Goal: Information Seeking & Learning: Check status

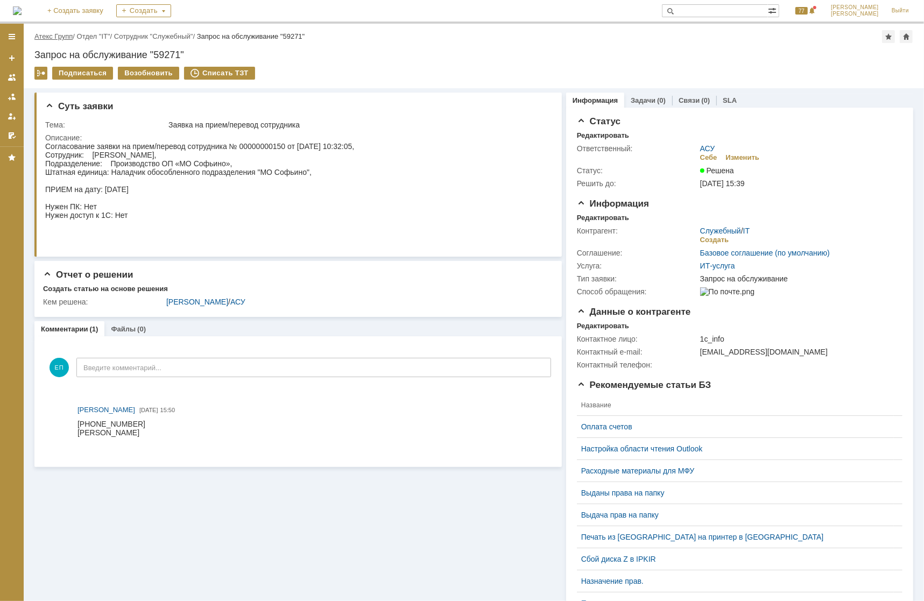
click at [48, 32] on link "Атекс Групп" at bounding box center [53, 36] width 38 height 8
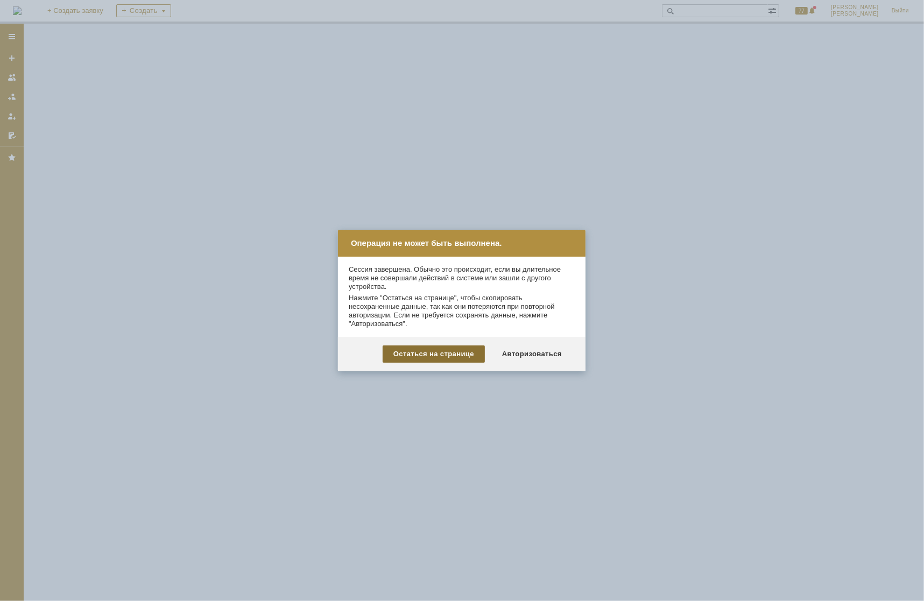
click at [435, 359] on div "Остаться на странице" at bounding box center [434, 354] width 102 height 17
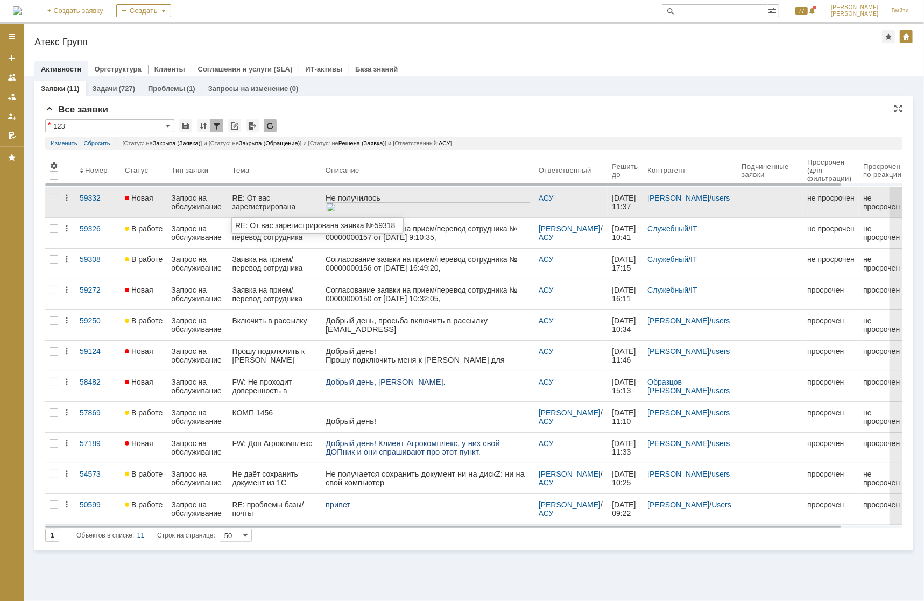
click at [260, 200] on div "RE: От вас зарегистрирована заявка №59318" at bounding box center [275, 202] width 85 height 17
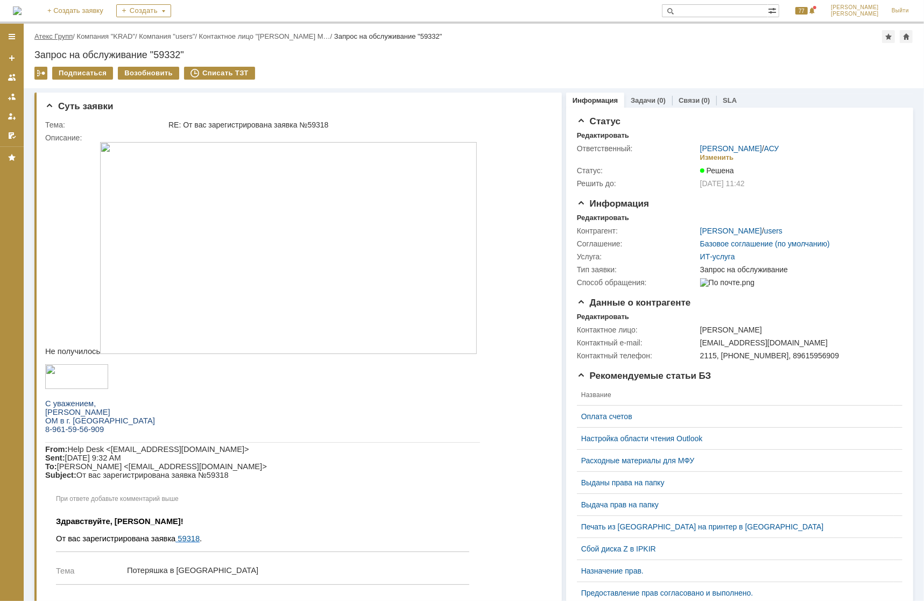
click at [47, 32] on link "Атекс Групп" at bounding box center [53, 36] width 38 height 8
